Goal: Browse casually

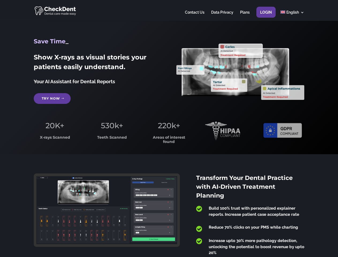
click at [169, 128] on span "220k+" at bounding box center [169, 125] width 22 height 9
click at [169, 10] on div at bounding box center [169, 10] width 270 height 21
click at [169, 128] on span "220k+" at bounding box center [169, 125] width 22 height 9
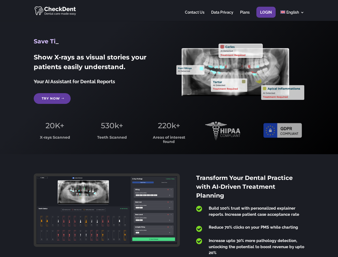
click at [169, 10] on div at bounding box center [169, 10] width 270 height 21
